Goal: Task Accomplishment & Management: Complete application form

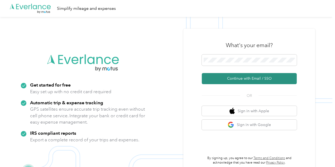
click at [242, 79] on button "Continue with Email / SSO" at bounding box center [249, 78] width 95 height 11
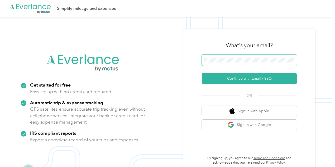
click at [160, 61] on div ".cls-1 { fill: #00adee; } .cls-2 { fill: #fff; } .cls-3 { fill: #707372; } .cls…" at bounding box center [166, 100] width 333 height 167
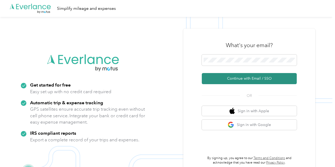
click at [242, 77] on button "Continue with Email / SSO" at bounding box center [249, 78] width 95 height 11
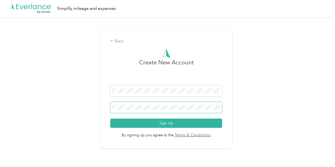
click at [137, 103] on span at bounding box center [166, 107] width 112 height 11
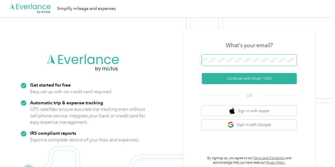
click at [136, 63] on div ".cls-1 { fill: #00adee; } .cls-2 { fill: #fff; } .cls-3 { fill: #707372; } .cls…" at bounding box center [166, 100] width 333 height 167
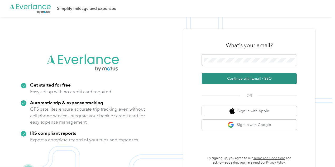
click at [253, 75] on button "Continue with Email / SSO" at bounding box center [249, 78] width 95 height 11
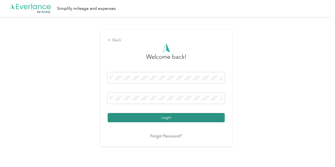
click at [166, 119] on button "Login" at bounding box center [166, 117] width 117 height 9
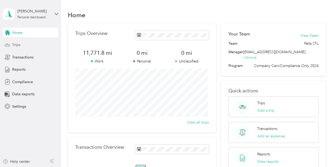
click at [28, 44] on div "Trips" at bounding box center [30, 45] width 55 height 10
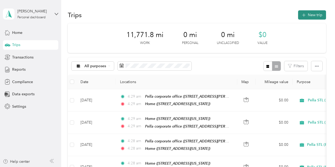
click at [313, 12] on button "New trip" at bounding box center [312, 14] width 28 height 9
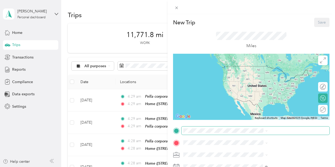
click at [255, 132] on span at bounding box center [256, 130] width 148 height 8
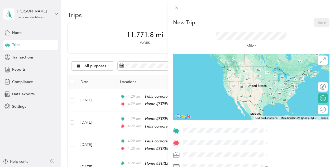
click at [252, 112] on strong "Home" at bounding box center [254, 114] width 10 height 5
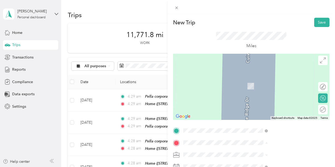
click at [262, 98] on span "[STREET_ADDRESS][PERSON_NAME], [US_STATE][GEOGRAPHIC_DATA], [GEOGRAPHIC_DATA], …" at bounding box center [281, 107] width 64 height 21
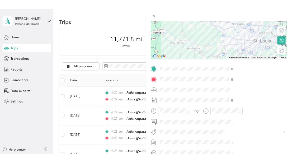
scroll to position [63, 0]
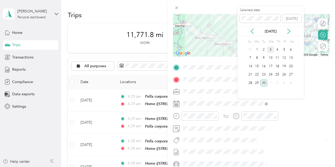
click at [270, 51] on div "3" at bounding box center [270, 49] width 7 height 7
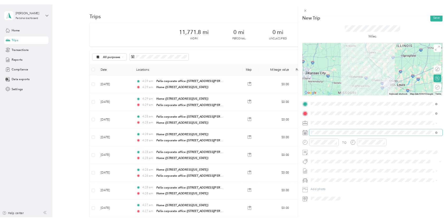
scroll to position [0, 0]
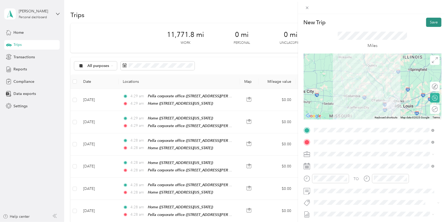
click at [335, 21] on button "Save" at bounding box center [433, 22] width 15 height 9
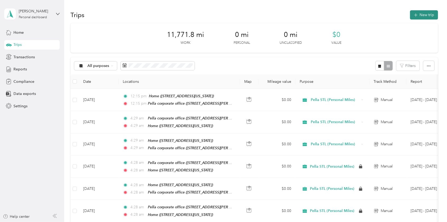
click at [335, 15] on button "New trip" at bounding box center [424, 14] width 28 height 9
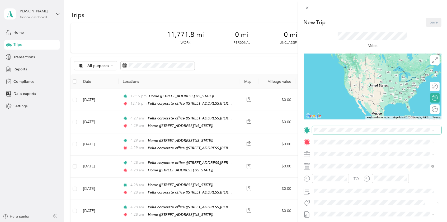
click at [329, 133] on span at bounding box center [376, 130] width 129 height 8
click at [331, 154] on div "Pella corporate office [STREET_ADDRESS][PERSON_NAME], [US_STATE][GEOGRAPHIC_DAT…" at bounding box center [378, 160] width 108 height 22
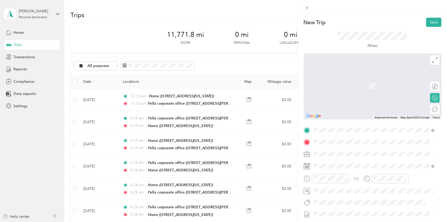
click at [330, 166] on div "Home [STREET_ADDRESS][PERSON_NAME][PERSON_NAME][US_STATE]" at bounding box center [374, 197] width 117 height 18
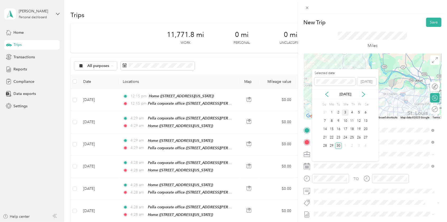
click at [335, 112] on div "3" at bounding box center [345, 113] width 7 height 7
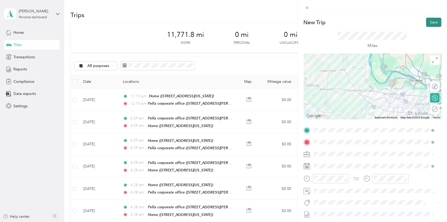
click at [335, 19] on button "Save" at bounding box center [433, 22] width 15 height 9
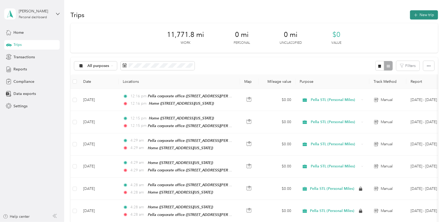
click at [335, 15] on button "New trip" at bounding box center [424, 14] width 28 height 9
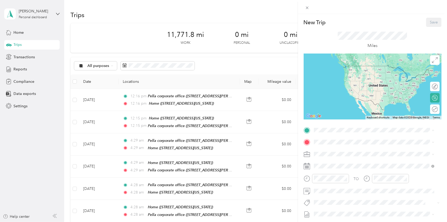
click at [335, 166] on div "Home" at bounding box center [378, 179] width 108 height 5
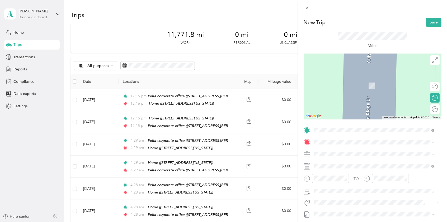
click at [335, 163] on strong "Pella corporate office" at bounding box center [343, 163] width 38 height 5
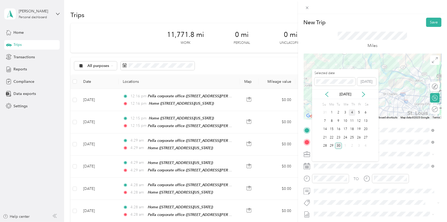
click at [335, 111] on div "4" at bounding box center [352, 113] width 7 height 7
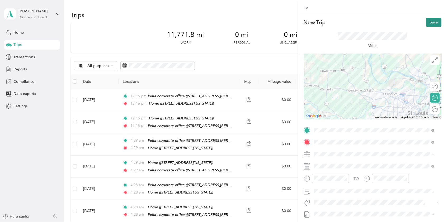
click at [335, 18] on button "Save" at bounding box center [433, 22] width 15 height 9
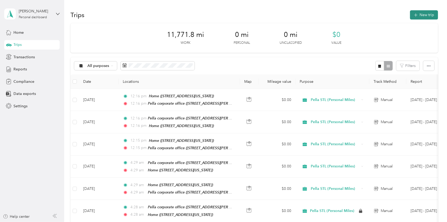
click at [335, 17] on button "New trip" at bounding box center [424, 14] width 28 height 9
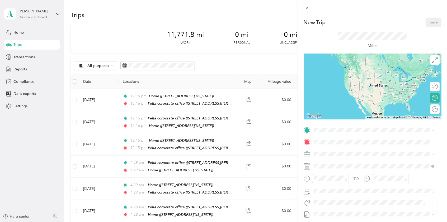
click at [328, 154] on div "Pella corporate office [STREET_ADDRESS][PERSON_NAME], [US_STATE][GEOGRAPHIC_DAT…" at bounding box center [378, 160] width 108 height 22
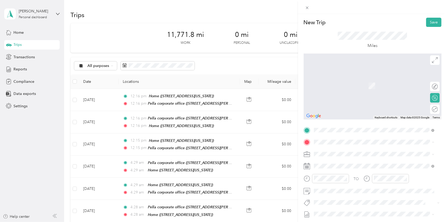
drag, startPoint x: 332, startPoint y: 186, endPoint x: 332, endPoint y: 180, distance: 6.1
click at [332, 166] on strong "Home" at bounding box center [329, 190] width 10 height 5
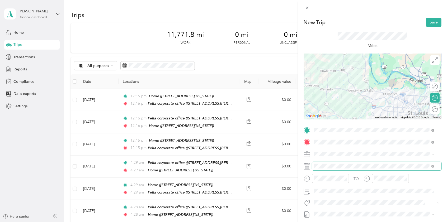
click at [328, 163] on span at bounding box center [376, 166] width 129 height 8
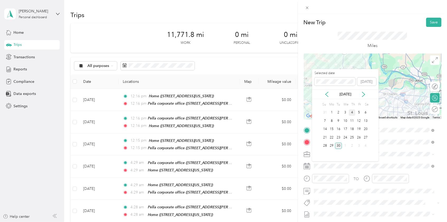
click at [335, 111] on div "4" at bounding box center [352, 113] width 7 height 7
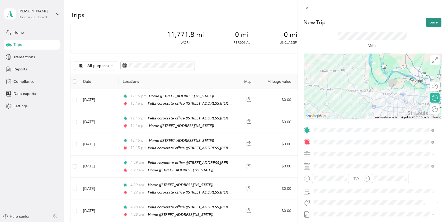
click at [335, 21] on button "Save" at bounding box center [433, 22] width 15 height 9
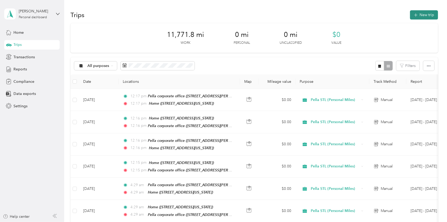
click at [335, 14] on button "New trip" at bounding box center [424, 14] width 28 height 9
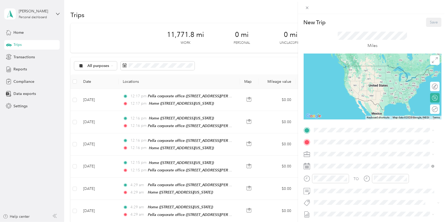
click at [327, 152] on div "Pella corporate office [STREET_ADDRESS][PERSON_NAME], [US_STATE][GEOGRAPHIC_DAT…" at bounding box center [378, 160] width 108 height 22
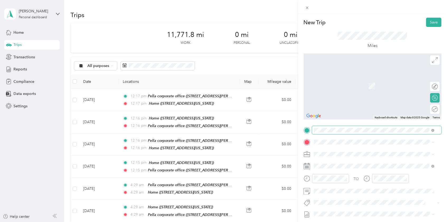
click at [328, 133] on span at bounding box center [376, 130] width 129 height 8
click at [332, 166] on div "Home [STREET_ADDRESS][PERSON_NAME][PERSON_NAME][US_STATE]" at bounding box center [378, 185] width 108 height 17
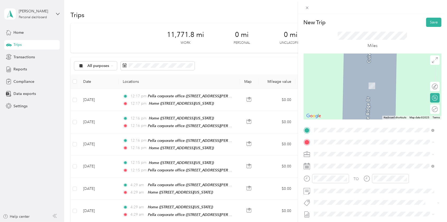
click at [327, 165] on div "Pella corporate office [STREET_ADDRESS][PERSON_NAME], [US_STATE][GEOGRAPHIC_DAT…" at bounding box center [378, 172] width 108 height 22
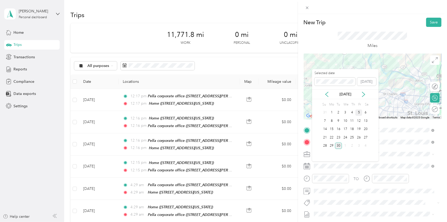
click at [335, 112] on div "5" at bounding box center [358, 113] width 7 height 7
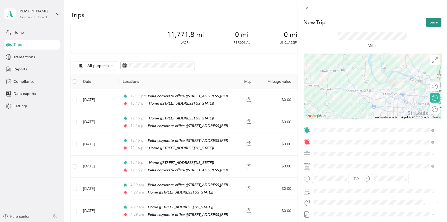
click at [335, 22] on button "Save" at bounding box center [433, 22] width 15 height 9
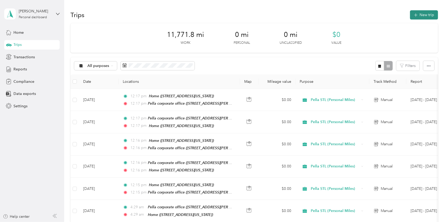
click at [335, 15] on button "New trip" at bounding box center [424, 14] width 28 height 9
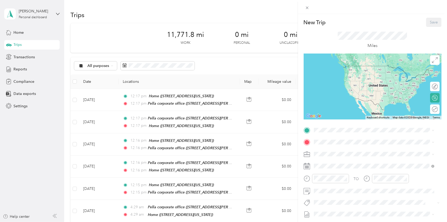
click at [331, 149] on strong "Pella corporate office" at bounding box center [343, 151] width 38 height 5
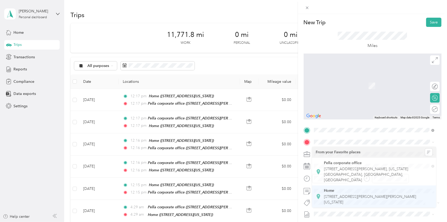
click at [332, 166] on strong "Home" at bounding box center [329, 190] width 10 height 5
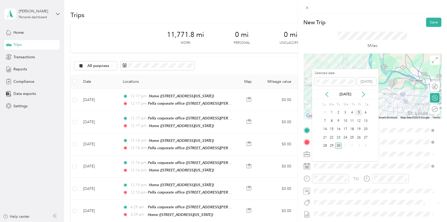
click at [335, 112] on div "5" at bounding box center [358, 113] width 7 height 7
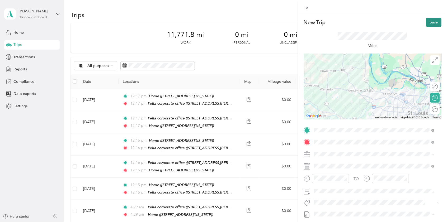
click at [335, 22] on button "Save" at bounding box center [433, 22] width 15 height 9
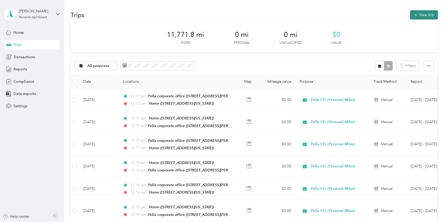
click at [335, 12] on button "New trip" at bounding box center [424, 14] width 28 height 9
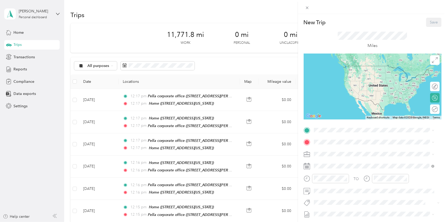
click at [324, 166] on strong "Home" at bounding box center [329, 179] width 10 height 5
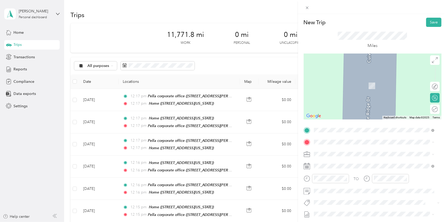
click at [328, 163] on strong "Pella corporate office" at bounding box center [343, 163] width 38 height 5
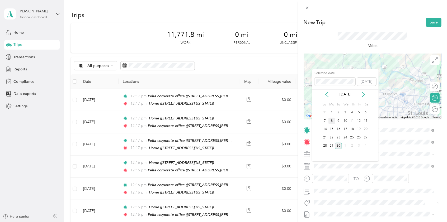
click at [332, 122] on div "8" at bounding box center [331, 121] width 7 height 7
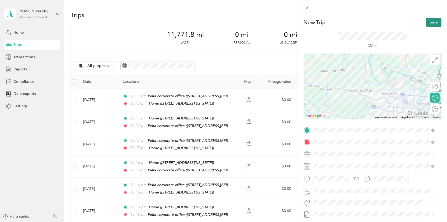
drag, startPoint x: 428, startPoint y: 22, endPoint x: 424, endPoint y: 27, distance: 6.2
click at [335, 22] on button "Save" at bounding box center [433, 22] width 15 height 9
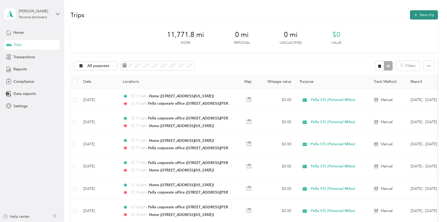
click at [335, 16] on button "New trip" at bounding box center [424, 14] width 28 height 9
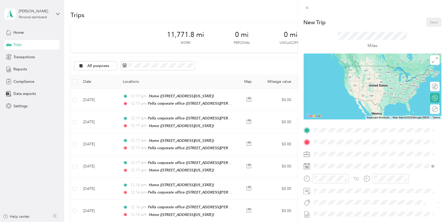
click at [329, 157] on span "[STREET_ADDRESS][PERSON_NAME], [US_STATE][GEOGRAPHIC_DATA], [GEOGRAPHIC_DATA], …" at bounding box center [366, 163] width 84 height 16
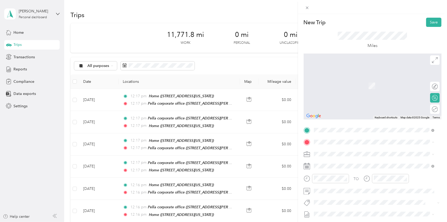
click at [327, 166] on strong "Home" at bounding box center [329, 190] width 10 height 5
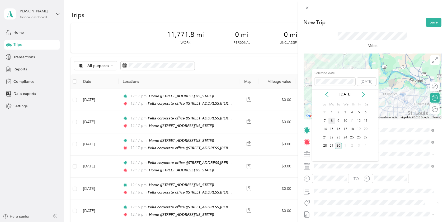
drag, startPoint x: 331, startPoint y: 121, endPoint x: 349, endPoint y: 110, distance: 21.0
click at [332, 121] on div "8" at bounding box center [331, 121] width 7 height 7
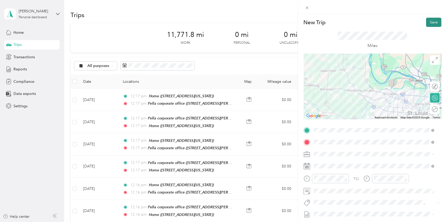
click at [335, 22] on button "Save" at bounding box center [433, 22] width 15 height 9
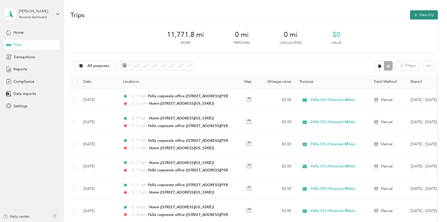
click at [335, 15] on button "New trip" at bounding box center [424, 14] width 28 height 9
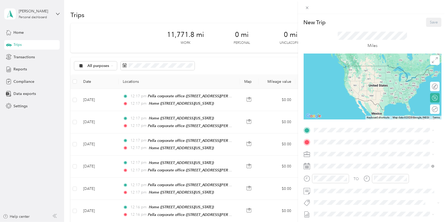
click at [330, 166] on strong "Home" at bounding box center [329, 179] width 10 height 5
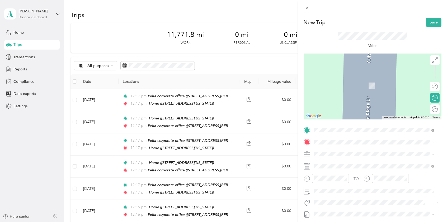
click at [333, 160] on strong "Pella corporate office" at bounding box center [343, 162] width 38 height 5
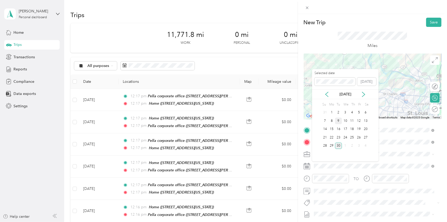
click at [335, 120] on div "9" at bounding box center [338, 121] width 7 height 7
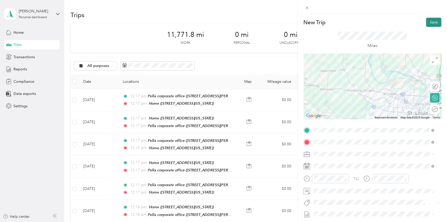
click at [335, 22] on button "Save" at bounding box center [433, 22] width 15 height 9
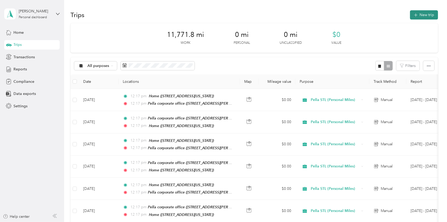
click at [335, 16] on button "New trip" at bounding box center [424, 14] width 28 height 9
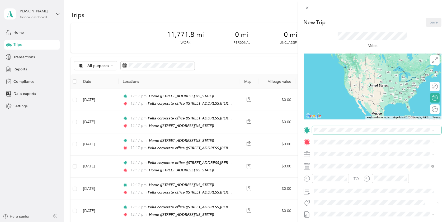
click at [327, 133] on span at bounding box center [376, 130] width 129 height 8
click at [325, 166] on div "New Trip Save This trip cannot be edited because it is either under review, app…" at bounding box center [222, 222] width 444 height 0
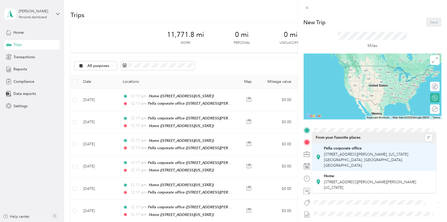
click at [330, 153] on span "[STREET_ADDRESS][PERSON_NAME], [US_STATE][GEOGRAPHIC_DATA], [GEOGRAPHIC_DATA], …" at bounding box center [366, 160] width 84 height 16
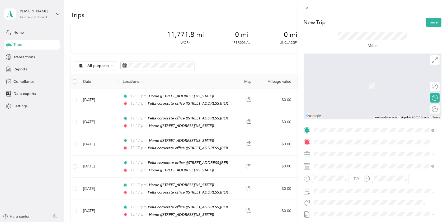
click at [332, 166] on strong "Home" at bounding box center [329, 179] width 10 height 5
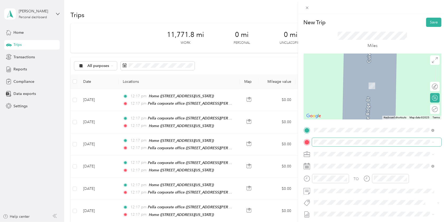
click at [330, 145] on span at bounding box center [376, 142] width 129 height 8
drag, startPoint x: 330, startPoint y: 188, endPoint x: 330, endPoint y: 181, distance: 6.6
click at [330, 166] on div "Home [STREET_ADDRESS][PERSON_NAME][PERSON_NAME][US_STATE]" at bounding box center [378, 196] width 108 height 17
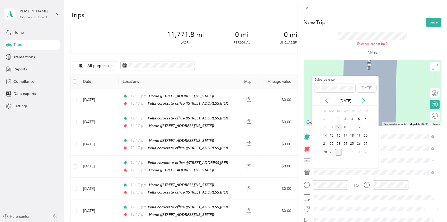
click at [335, 127] on div "9" at bounding box center [338, 127] width 7 height 7
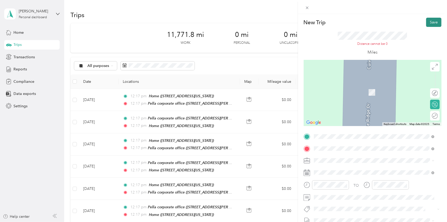
click at [335, 22] on button "Save" at bounding box center [433, 22] width 15 height 9
click at [335, 158] on strong "Pella corporate office" at bounding box center [343, 157] width 38 height 5
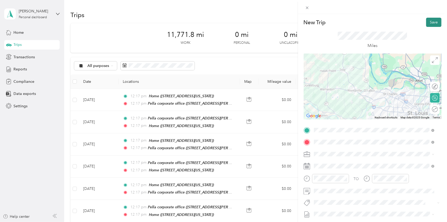
click at [335, 19] on button "Save" at bounding box center [433, 22] width 15 height 9
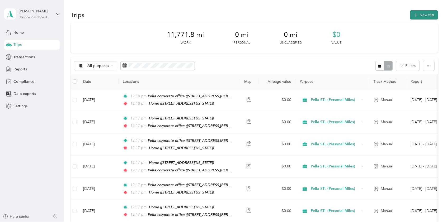
click at [335, 15] on icon "button" at bounding box center [416, 15] width 6 height 6
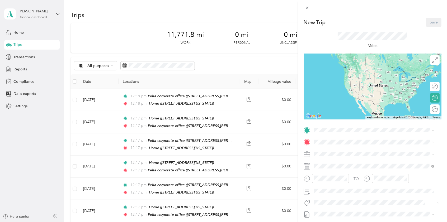
drag, startPoint x: 326, startPoint y: 171, endPoint x: 327, endPoint y: 164, distance: 6.9
click at [326, 166] on strong "Home" at bounding box center [329, 179] width 10 height 5
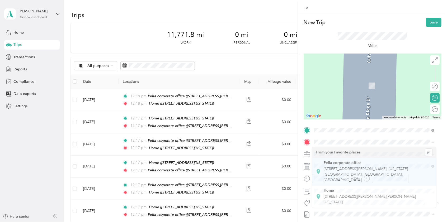
click at [330, 161] on strong "Pella corporate office" at bounding box center [343, 163] width 38 height 5
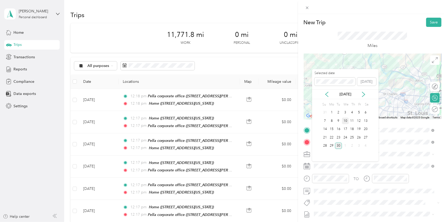
click at [335, 120] on div "10" at bounding box center [345, 121] width 7 height 7
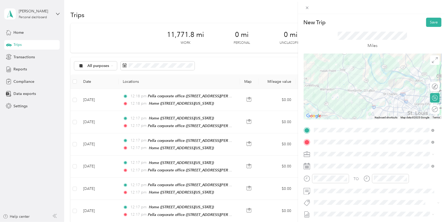
click at [335, 17] on div "New Trip Save This trip cannot be edited because it is either under review, app…" at bounding box center [372, 125] width 149 height 222
click at [335, 23] on button "Save" at bounding box center [433, 22] width 15 height 9
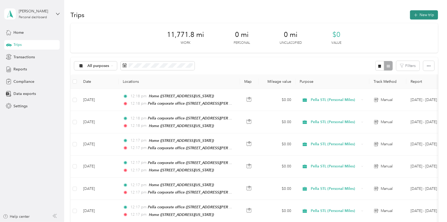
click at [335, 13] on button "New trip" at bounding box center [424, 14] width 28 height 9
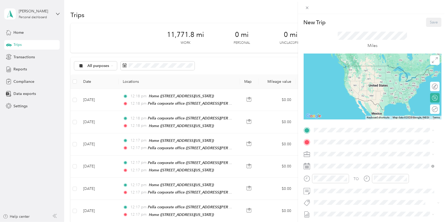
click at [329, 156] on span "[STREET_ADDRESS][PERSON_NAME], [US_STATE][GEOGRAPHIC_DATA], [GEOGRAPHIC_DATA], …" at bounding box center [366, 163] width 84 height 16
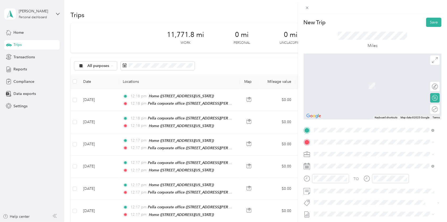
click at [332, 166] on strong "Home" at bounding box center [329, 190] width 10 height 5
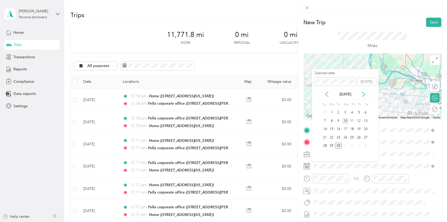
click at [335, 121] on div "10" at bounding box center [345, 121] width 7 height 7
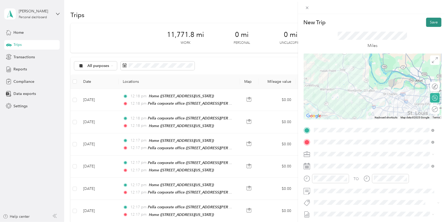
click at [335, 24] on button "Save" at bounding box center [433, 22] width 15 height 9
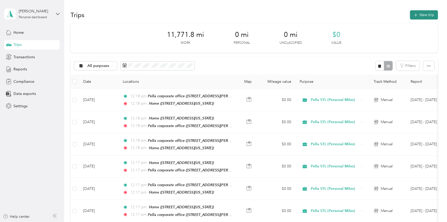
click at [335, 17] on button "New trip" at bounding box center [424, 14] width 28 height 9
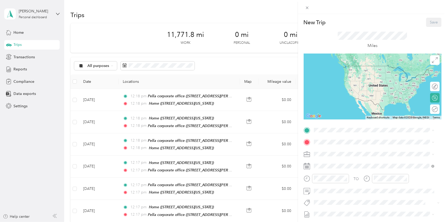
drag, startPoint x: 330, startPoint y: 176, endPoint x: 330, endPoint y: 173, distance: 3.0
click at [330, 166] on div "Home [STREET_ADDRESS][PERSON_NAME][PERSON_NAME][US_STATE]" at bounding box center [378, 185] width 108 height 17
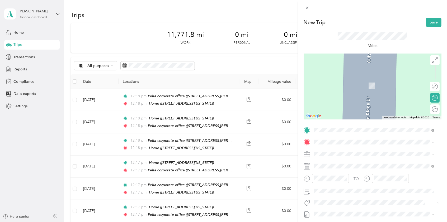
click at [334, 162] on strong "Pella corporate office" at bounding box center [343, 163] width 38 height 5
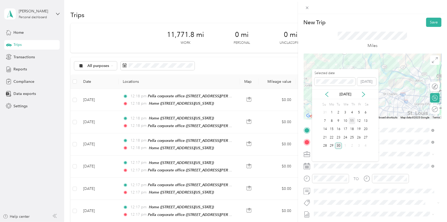
click at [335, 121] on div "11" at bounding box center [352, 121] width 7 height 7
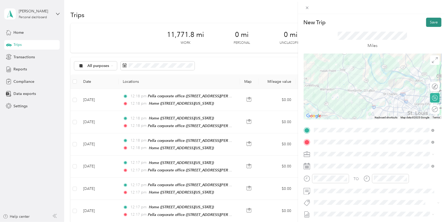
click at [335, 23] on button "Save" at bounding box center [433, 22] width 15 height 9
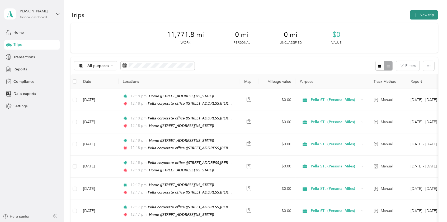
click at [335, 17] on button "New trip" at bounding box center [424, 14] width 28 height 9
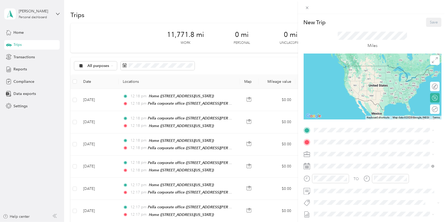
click at [325, 151] on strong "Pella corporate office" at bounding box center [343, 151] width 38 height 5
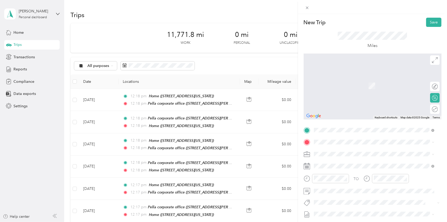
drag, startPoint x: 334, startPoint y: 183, endPoint x: 333, endPoint y: 177, distance: 5.8
click at [333, 166] on strong "Home" at bounding box center [329, 189] width 10 height 5
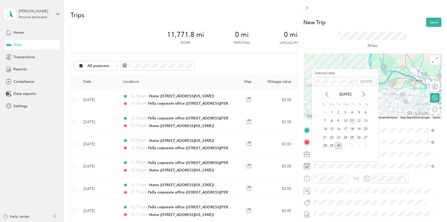
click at [335, 119] on div "11" at bounding box center [352, 121] width 7 height 7
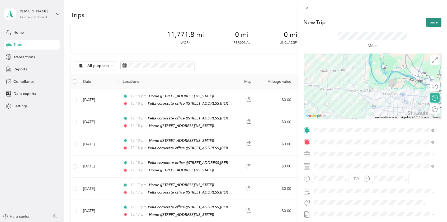
click at [335, 22] on button "Save" at bounding box center [433, 22] width 15 height 9
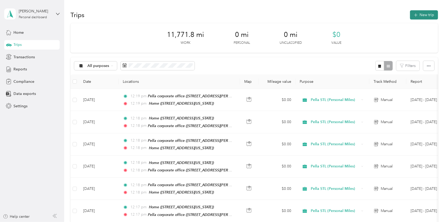
click at [335, 13] on button "New trip" at bounding box center [424, 14] width 28 height 9
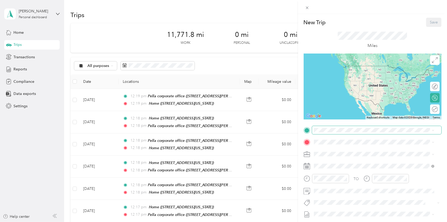
click at [325, 133] on span at bounding box center [376, 130] width 129 height 8
click at [326, 166] on strong "Home" at bounding box center [329, 179] width 10 height 5
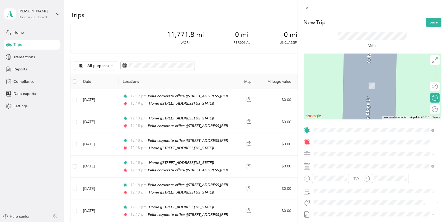
click at [331, 162] on strong "Pella corporate office" at bounding box center [343, 163] width 38 height 5
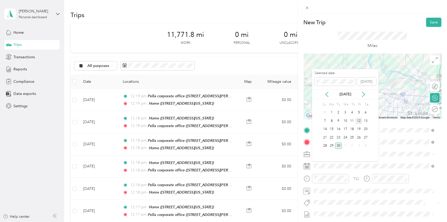
click at [335, 120] on div "12" at bounding box center [358, 121] width 7 height 7
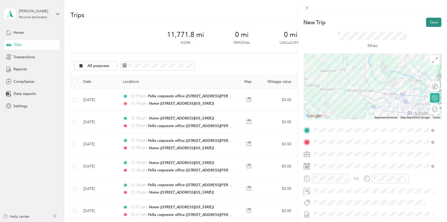
click at [335, 23] on button "Save" at bounding box center [433, 22] width 15 height 9
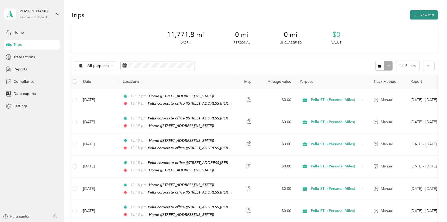
click at [335, 17] on icon "button" at bounding box center [416, 15] width 6 height 6
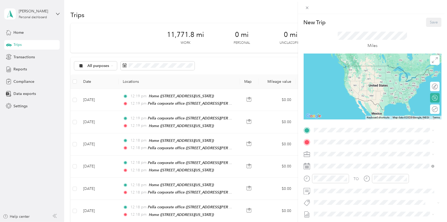
click at [331, 160] on span "[STREET_ADDRESS][PERSON_NAME], [US_STATE][GEOGRAPHIC_DATA], [GEOGRAPHIC_DATA], …" at bounding box center [366, 163] width 84 height 16
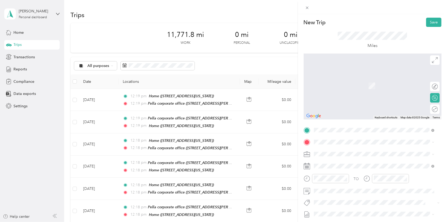
drag, startPoint x: 329, startPoint y: 183, endPoint x: 327, endPoint y: 177, distance: 6.4
click at [329, 166] on strong "Home" at bounding box center [329, 190] width 10 height 5
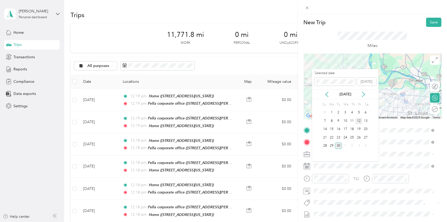
click at [335, 121] on div "12" at bounding box center [358, 121] width 7 height 7
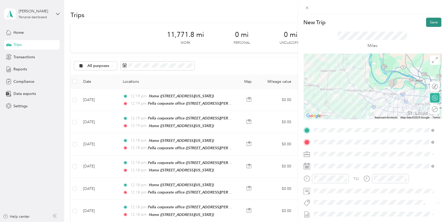
click at [335, 23] on button "Save" at bounding box center [433, 22] width 15 height 9
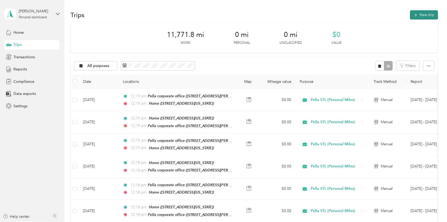
click at [335, 12] on button "New trip" at bounding box center [424, 14] width 28 height 9
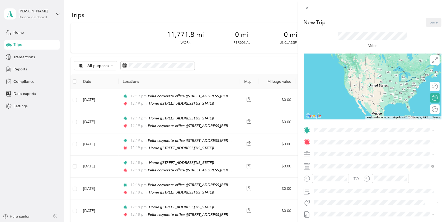
drag, startPoint x: 342, startPoint y: 172, endPoint x: 341, endPoint y: 168, distance: 4.5
click at [335, 166] on div "Home" at bounding box center [378, 177] width 108 height 5
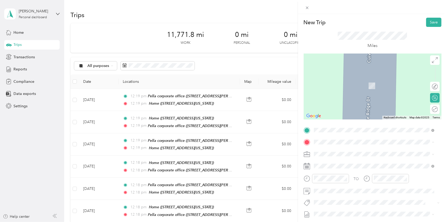
click at [335, 164] on strong "Pella corporate office" at bounding box center [343, 163] width 38 height 5
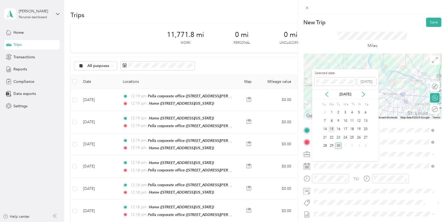
click at [332, 127] on div "15" at bounding box center [331, 129] width 7 height 7
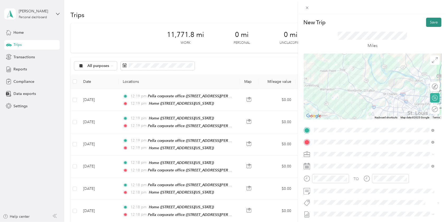
click at [335, 21] on button "Save" at bounding box center [433, 22] width 15 height 9
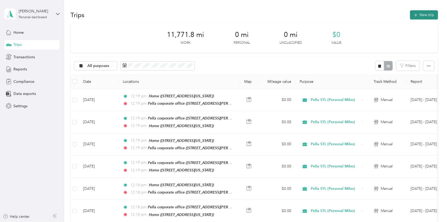
click at [335, 16] on button "New trip" at bounding box center [424, 14] width 28 height 9
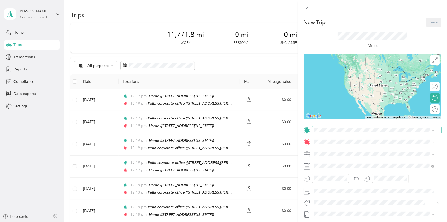
click at [318, 134] on span at bounding box center [376, 130] width 129 height 8
click at [322, 153] on div "Pella corporate office [STREET_ADDRESS][PERSON_NAME], [US_STATE][GEOGRAPHIC_DAT…" at bounding box center [374, 160] width 117 height 24
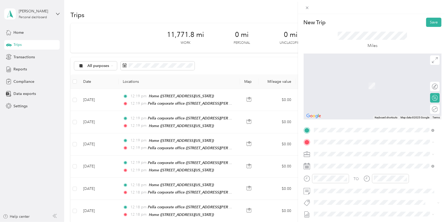
drag, startPoint x: 330, startPoint y: 184, endPoint x: 331, endPoint y: 176, distance: 8.0
click at [330, 166] on strong "Home" at bounding box center [329, 190] width 10 height 5
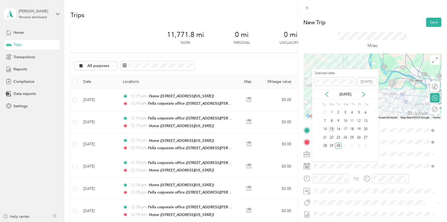
click at [332, 129] on div "15" at bounding box center [331, 129] width 7 height 7
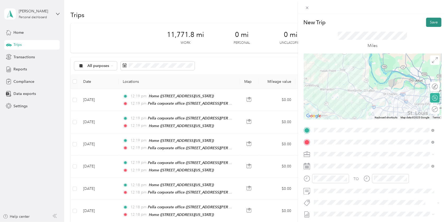
click at [335, 22] on button "Save" at bounding box center [433, 22] width 15 height 9
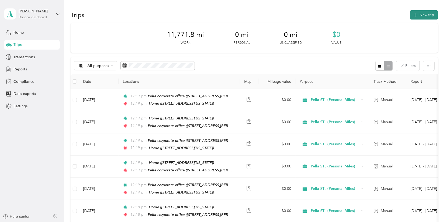
click at [335, 14] on button "New trip" at bounding box center [424, 14] width 28 height 9
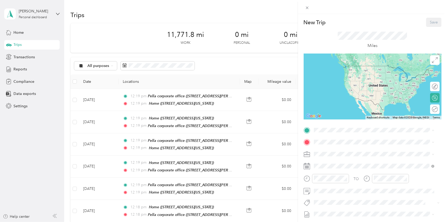
drag, startPoint x: 322, startPoint y: 171, endPoint x: 323, endPoint y: 166, distance: 5.9
click at [322, 166] on div "Home [STREET_ADDRESS][PERSON_NAME][PERSON_NAME][US_STATE]" at bounding box center [374, 185] width 117 height 18
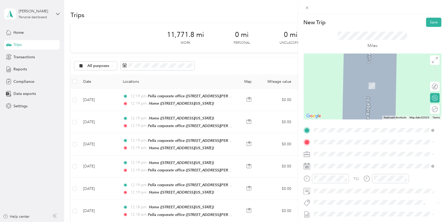
click at [329, 162] on strong "Pella corporate office" at bounding box center [343, 163] width 38 height 5
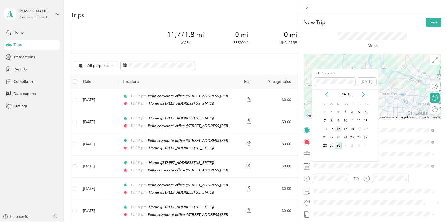
click at [335, 128] on div "16" at bounding box center [338, 129] width 7 height 7
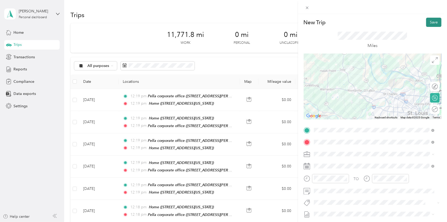
click at [335, 20] on button "Save" at bounding box center [433, 22] width 15 height 9
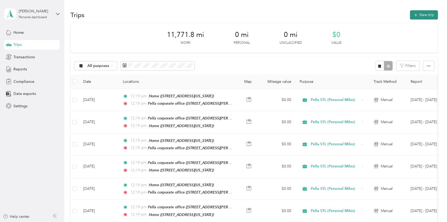
click at [335, 15] on button "New trip" at bounding box center [424, 14] width 28 height 9
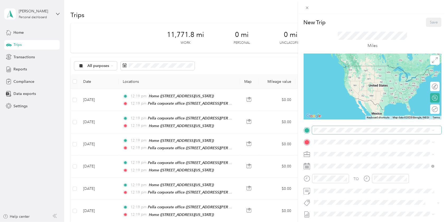
click at [334, 133] on span at bounding box center [376, 130] width 129 height 8
click at [335, 154] on div "Pella corporate office [STREET_ADDRESS][PERSON_NAME], [US_STATE][GEOGRAPHIC_DAT…" at bounding box center [378, 160] width 108 height 22
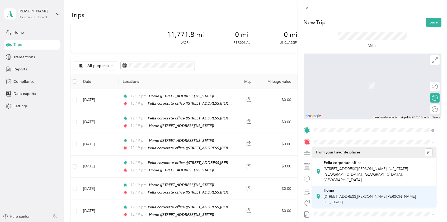
drag, startPoint x: 330, startPoint y: 183, endPoint x: 330, endPoint y: 174, distance: 9.2
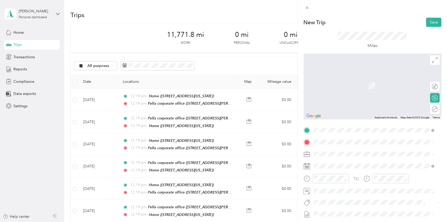
click at [330, 166] on strong "Home" at bounding box center [329, 190] width 10 height 5
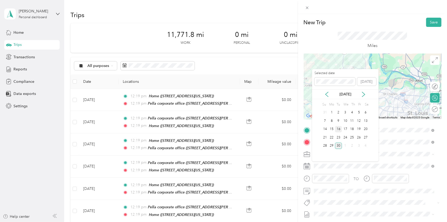
click at [335, 130] on div "16" at bounding box center [338, 129] width 7 height 7
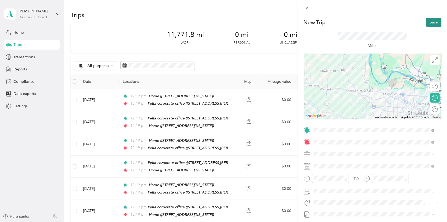
click at [335, 21] on button "Save" at bounding box center [433, 22] width 15 height 9
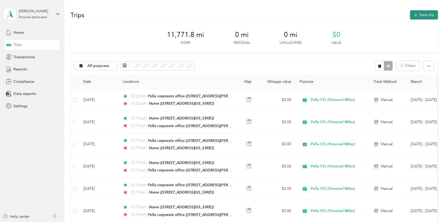
click at [335, 16] on button "New trip" at bounding box center [424, 14] width 28 height 9
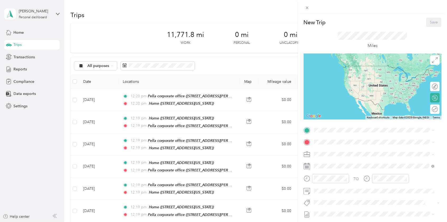
click at [330, 166] on strong "Home" at bounding box center [329, 179] width 10 height 5
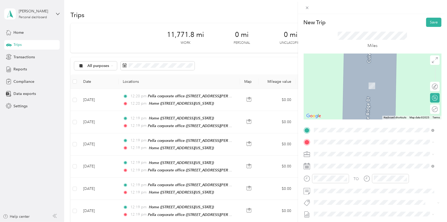
drag, startPoint x: 332, startPoint y: 159, endPoint x: 332, endPoint y: 166, distance: 6.3
click at [332, 159] on li "Pella corporate office [STREET_ADDRESS][PERSON_NAME], [US_STATE][GEOGRAPHIC_DAT…" at bounding box center [374, 172] width 124 height 28
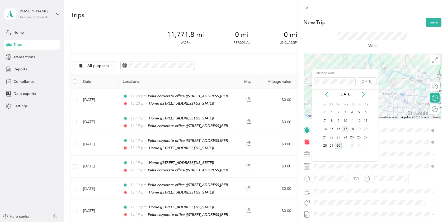
click at [335, 128] on div "17" at bounding box center [345, 129] width 7 height 7
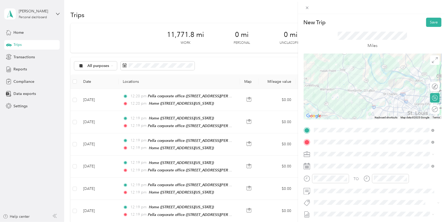
click at [335, 22] on form "New Trip Save This trip cannot be edited because it is either under review, app…" at bounding box center [372, 136] width 149 height 236
click at [335, 21] on button "Save" at bounding box center [433, 22] width 15 height 9
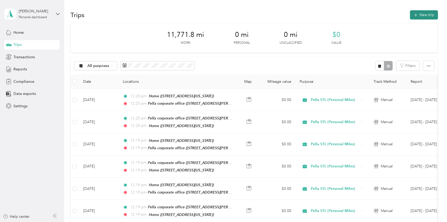
click at [335, 14] on button "New trip" at bounding box center [424, 14] width 28 height 9
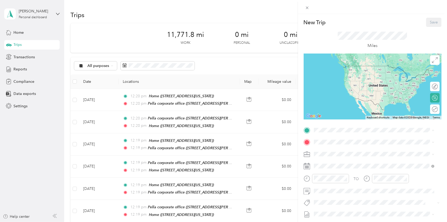
click at [327, 151] on strong "Pella corporate office" at bounding box center [343, 151] width 38 height 5
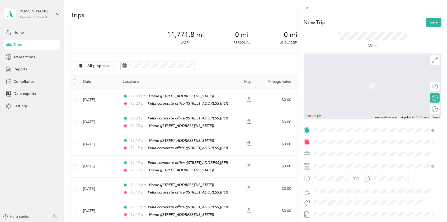
drag, startPoint x: 331, startPoint y: 188, endPoint x: 331, endPoint y: 181, distance: 6.6
click at [331, 166] on div "Home [STREET_ADDRESS][PERSON_NAME][PERSON_NAME][US_STATE]" at bounding box center [378, 196] width 108 height 17
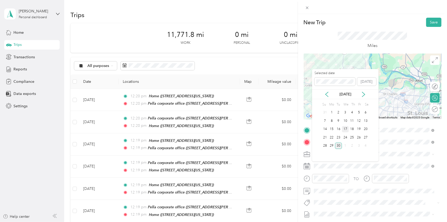
drag, startPoint x: 344, startPoint y: 127, endPoint x: 361, endPoint y: 110, distance: 24.1
click at [335, 126] on div "17" at bounding box center [345, 129] width 7 height 7
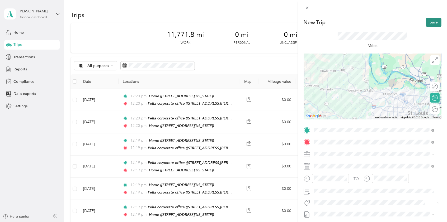
click at [335, 21] on button "Save" at bounding box center [433, 22] width 15 height 9
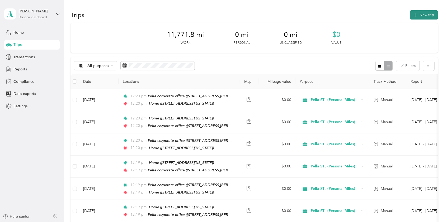
click at [335, 14] on button "New trip" at bounding box center [424, 14] width 28 height 9
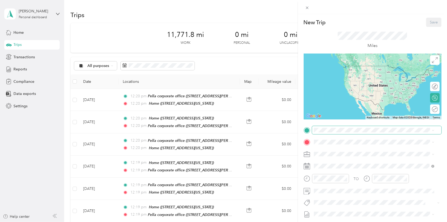
click at [327, 127] on span at bounding box center [376, 130] width 129 height 8
click at [328, 166] on div "Home [STREET_ADDRESS][PERSON_NAME][PERSON_NAME][US_STATE]" at bounding box center [378, 184] width 108 height 17
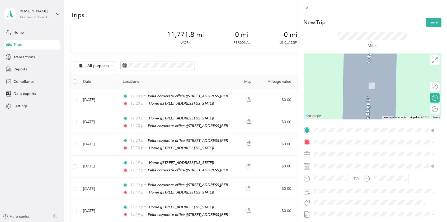
drag, startPoint x: 327, startPoint y: 162, endPoint x: 334, endPoint y: 158, distance: 7.7
click at [327, 162] on strong "Pella corporate office" at bounding box center [343, 163] width 38 height 5
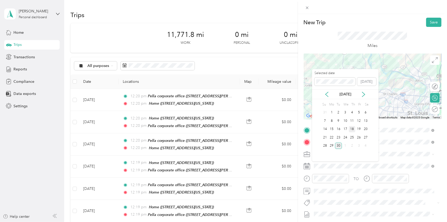
click at [335, 129] on div "18" at bounding box center [352, 129] width 7 height 7
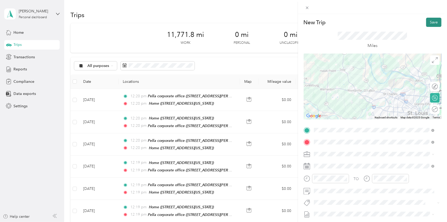
click at [335, 23] on button "Save" at bounding box center [433, 22] width 15 height 9
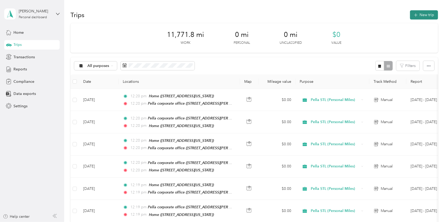
click at [335, 13] on icon "button" at bounding box center [416, 15] width 6 height 6
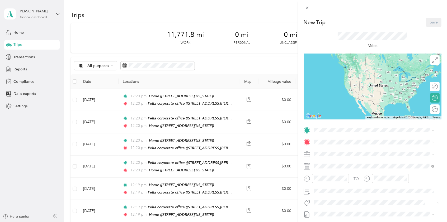
click at [322, 154] on div "Pella corporate office [STREET_ADDRESS][PERSON_NAME], [US_STATE][GEOGRAPHIC_DAT…" at bounding box center [374, 160] width 117 height 24
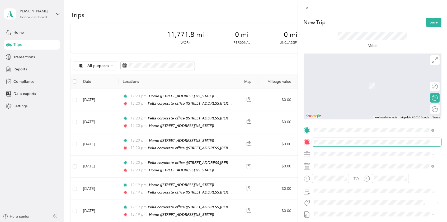
click at [321, 145] on span at bounding box center [376, 142] width 129 height 8
click at [334, 166] on div "Home [STREET_ADDRESS][PERSON_NAME][PERSON_NAME][US_STATE]" at bounding box center [374, 197] width 117 height 18
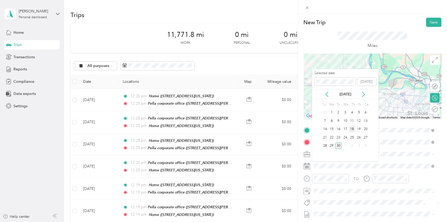
click at [335, 128] on div "18" at bounding box center [352, 129] width 7 height 7
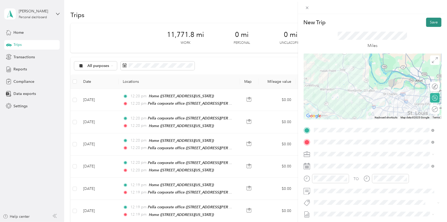
click at [335, 23] on button "Save" at bounding box center [433, 22] width 15 height 9
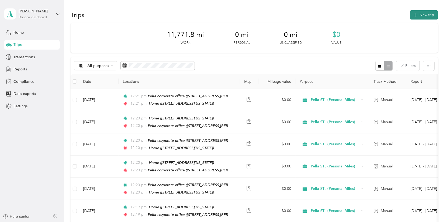
click at [335, 14] on icon "button" at bounding box center [416, 15] width 6 height 6
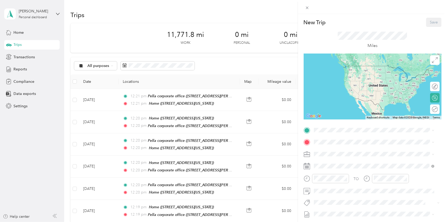
drag, startPoint x: 331, startPoint y: 170, endPoint x: 332, endPoint y: 158, distance: 12.1
click at [331, 166] on strong "Home" at bounding box center [329, 177] width 10 height 5
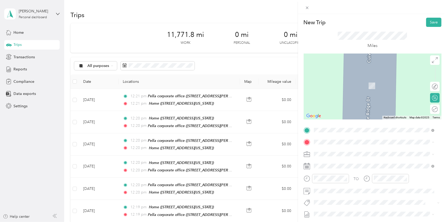
click at [335, 166] on span "[STREET_ADDRESS][PERSON_NAME], [US_STATE][GEOGRAPHIC_DATA], [GEOGRAPHIC_DATA], …" at bounding box center [366, 175] width 84 height 16
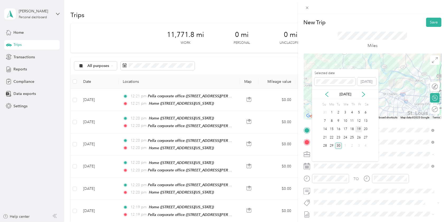
click at [335, 129] on div "19" at bounding box center [358, 129] width 7 height 7
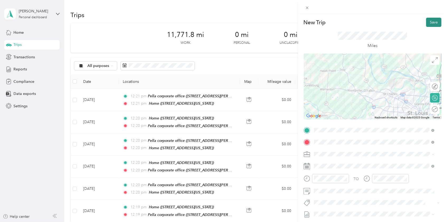
drag, startPoint x: 422, startPoint y: 23, endPoint x: 427, endPoint y: 23, distance: 4.3
click at [335, 23] on button "Save" at bounding box center [433, 22] width 15 height 9
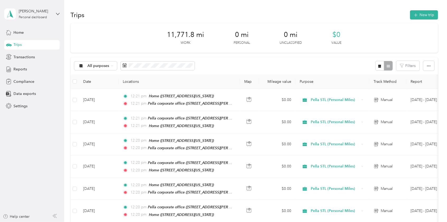
click at [335, 10] on div "Trips New trip" at bounding box center [253, 14] width 367 height 11
click at [335, 10] on button "New trip" at bounding box center [424, 14] width 28 height 9
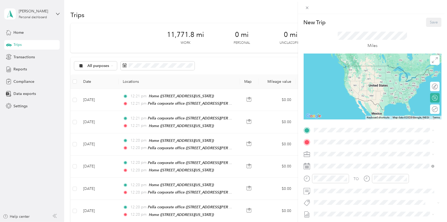
click at [323, 154] on div "Pella corporate office [STREET_ADDRESS][PERSON_NAME], [US_STATE][GEOGRAPHIC_DAT…" at bounding box center [374, 160] width 117 height 24
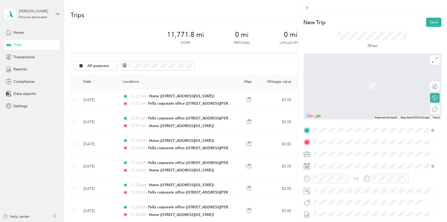
drag, startPoint x: 332, startPoint y: 185, endPoint x: 331, endPoint y: 178, distance: 7.4
click at [332, 166] on strong "Home" at bounding box center [329, 190] width 10 height 5
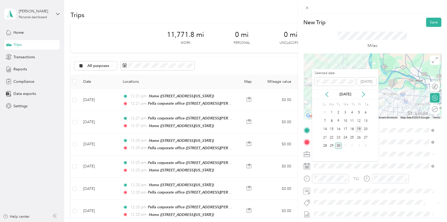
click at [335, 130] on div "19" at bounding box center [358, 129] width 7 height 7
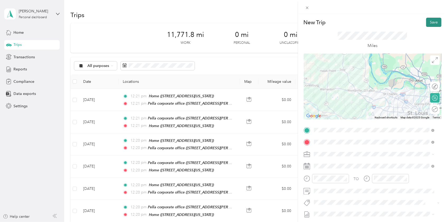
click at [335, 22] on button "Save" at bounding box center [433, 22] width 15 height 9
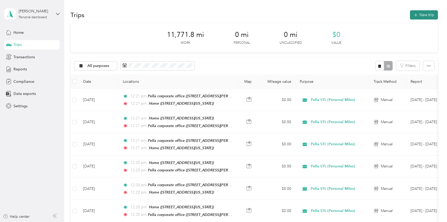
click at [335, 16] on button "New trip" at bounding box center [424, 14] width 28 height 9
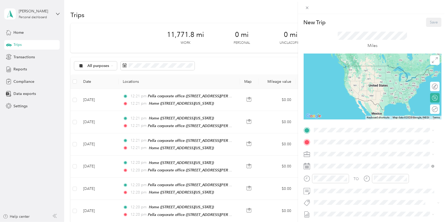
drag, startPoint x: 329, startPoint y: 172, endPoint x: 330, endPoint y: 161, distance: 11.1
click at [329, 166] on strong "Home" at bounding box center [329, 178] width 10 height 5
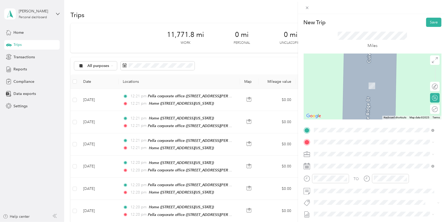
drag, startPoint x: 333, startPoint y: 162, endPoint x: 331, endPoint y: 165, distance: 3.7
click at [332, 162] on strong "Pella corporate office" at bounding box center [343, 162] width 38 height 5
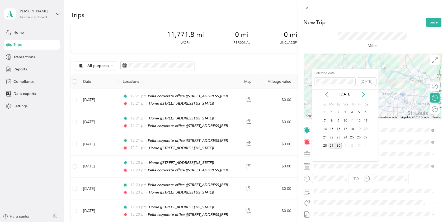
drag, startPoint x: 331, startPoint y: 145, endPoint x: 333, endPoint y: 143, distance: 3.8
click at [331, 145] on div "29" at bounding box center [331, 146] width 7 height 7
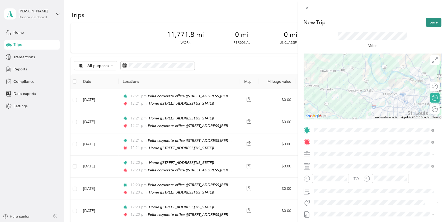
click at [335, 23] on button "Save" at bounding box center [433, 22] width 15 height 9
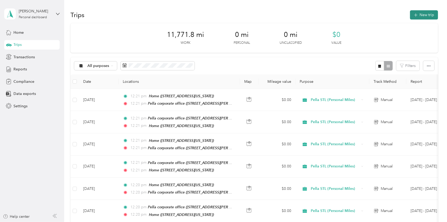
click at [335, 12] on button "New trip" at bounding box center [424, 14] width 28 height 9
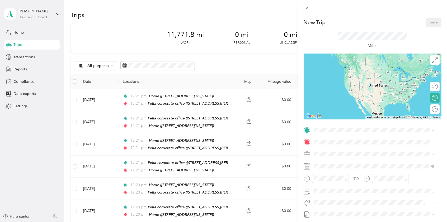
click at [331, 151] on strong "Pella corporate office" at bounding box center [343, 151] width 38 height 5
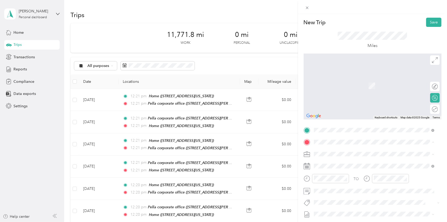
click at [334, 166] on strong "Home" at bounding box center [329, 190] width 10 height 5
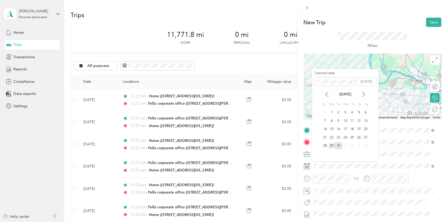
click at [332, 145] on div "29" at bounding box center [331, 146] width 7 height 7
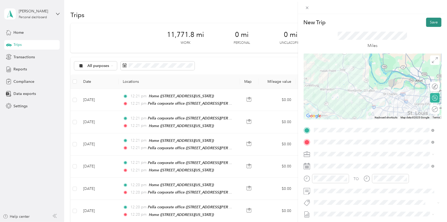
click at [335, 23] on button "Save" at bounding box center [433, 22] width 15 height 9
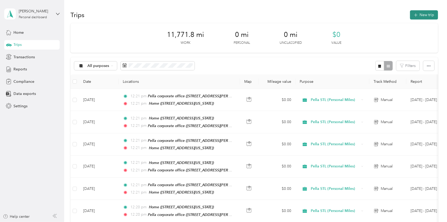
click at [335, 16] on button "New trip" at bounding box center [424, 14] width 28 height 9
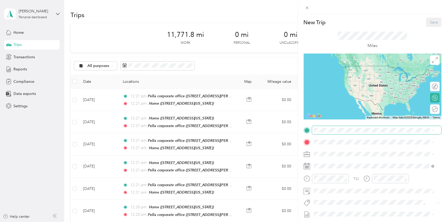
click at [323, 133] on span at bounding box center [376, 130] width 129 height 8
drag, startPoint x: 329, startPoint y: 172, endPoint x: 327, endPoint y: 165, distance: 7.3
click at [329, 166] on strong "Home" at bounding box center [329, 179] width 10 height 5
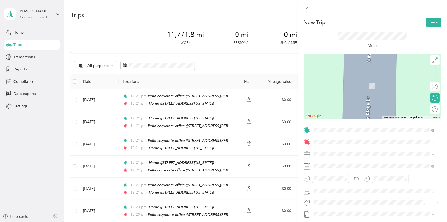
click at [335, 163] on strong "Pella corporate office" at bounding box center [343, 163] width 38 height 5
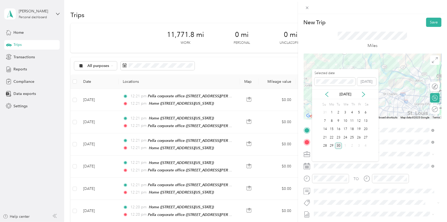
click at [335, 147] on div "30" at bounding box center [338, 146] width 7 height 7
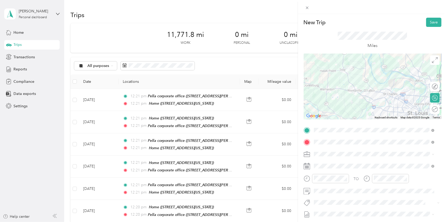
drag, startPoint x: 427, startPoint y: 21, endPoint x: 404, endPoint y: 9, distance: 26.0
click at [335, 7] on div at bounding box center [372, 7] width 149 height 14
click at [335, 20] on button "Save" at bounding box center [433, 22] width 15 height 9
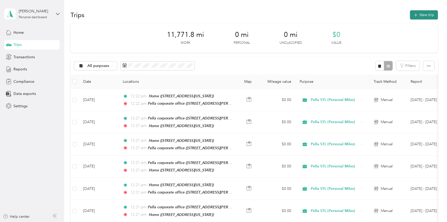
click at [335, 12] on button "New trip" at bounding box center [424, 14] width 28 height 9
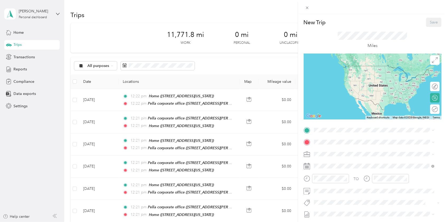
drag, startPoint x: 332, startPoint y: 152, endPoint x: 332, endPoint y: 147, distance: 4.5
click at [332, 151] on strong "Pella corporate office" at bounding box center [343, 151] width 38 height 5
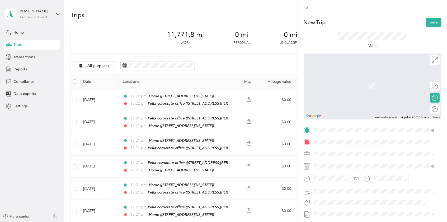
drag, startPoint x: 336, startPoint y: 183, endPoint x: 335, endPoint y: 180, distance: 3.3
click at [335, 166] on div "Home" at bounding box center [378, 190] width 108 height 5
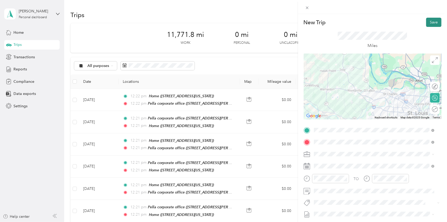
click at [335, 22] on button "Save" at bounding box center [433, 22] width 15 height 9
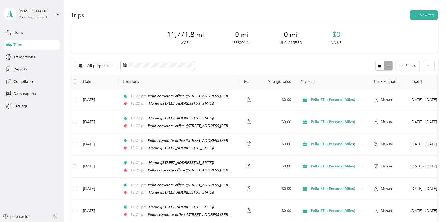
click at [138, 27] on div "11,771.8 mi Work 0 mi Personal 0 mi Unclassified $0 Value" at bounding box center [253, 38] width 367 height 30
click at [25, 67] on span "Reports" at bounding box center [19, 70] width 13 height 6
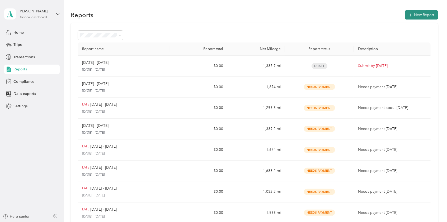
click at [335, 13] on button "New Report" at bounding box center [421, 14] width 33 height 9
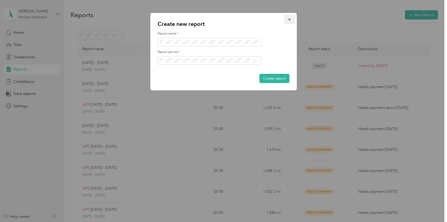
click at [287, 18] on button "button" at bounding box center [289, 19] width 11 height 9
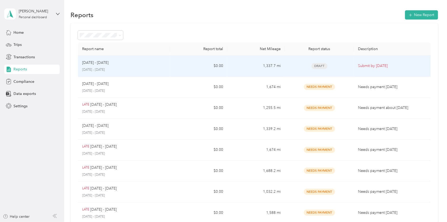
click at [103, 60] on p "[DATE] - [DATE]" at bounding box center [95, 63] width 26 height 6
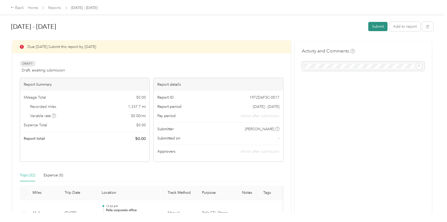
click at [335, 26] on button "Submit" at bounding box center [377, 26] width 19 height 9
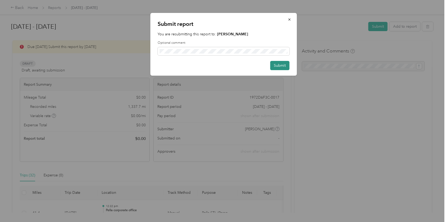
click at [279, 64] on button "Submit" at bounding box center [279, 65] width 19 height 9
